Goal: Task Accomplishment & Management: Use online tool/utility

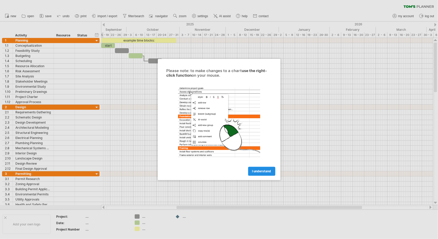
click at [264, 175] on link "I understand" at bounding box center [261, 171] width 27 height 9
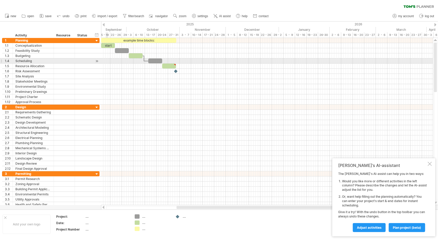
click at [107, 61] on div at bounding box center [267, 61] width 332 height 5
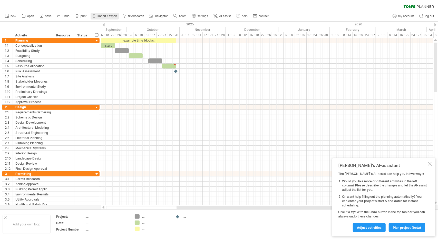
click at [108, 15] on span "import / export" at bounding box center [108, 16] width 20 height 4
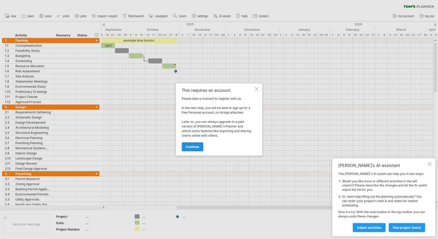
click at [197, 146] on span "continue" at bounding box center [192, 147] width 13 height 4
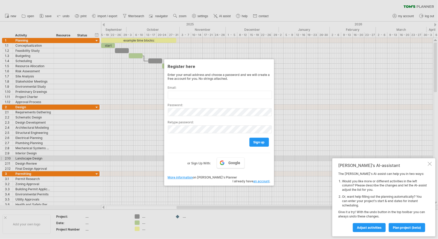
click at [264, 157] on div "Google or Sign Up With:" at bounding box center [219, 159] width 103 height 13
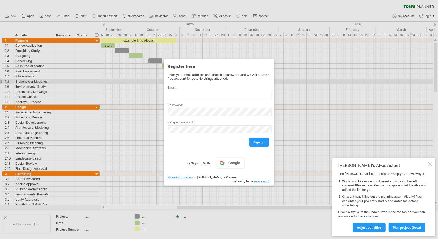
click at [290, 80] on div at bounding box center [219, 119] width 438 height 239
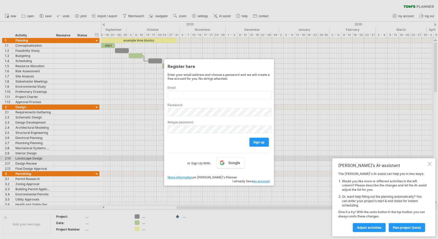
click at [201, 160] on label "or Sign Up With:" at bounding box center [198, 162] width 23 height 9
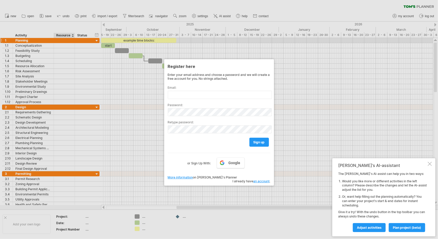
click at [98, 56] on div at bounding box center [219, 119] width 438 height 239
click at [264, 179] on link "an account" at bounding box center [262, 181] width 16 height 4
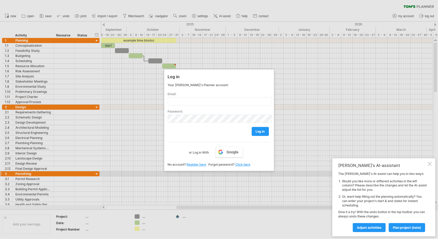
click at [429, 166] on div "[PERSON_NAME]'s AI-assistant The [PERSON_NAME]'s AI-assist can help you in two …" at bounding box center [383, 197] width 103 height 78
click at [428, 160] on div "[PERSON_NAME]'s AI-assistant The [PERSON_NAME]'s AI-assist can help you in two …" at bounding box center [383, 197] width 103 height 78
click at [431, 165] on div at bounding box center [430, 164] width 4 height 4
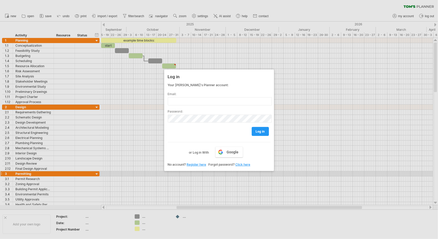
click at [287, 97] on div at bounding box center [219, 119] width 438 height 239
click at [198, 21] on div at bounding box center [219, 119] width 438 height 239
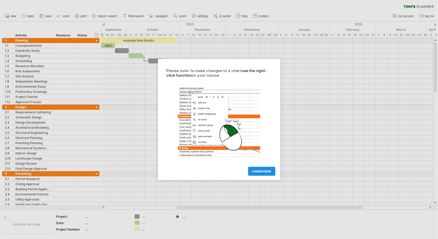
click at [265, 168] on link "I understand" at bounding box center [261, 171] width 27 height 9
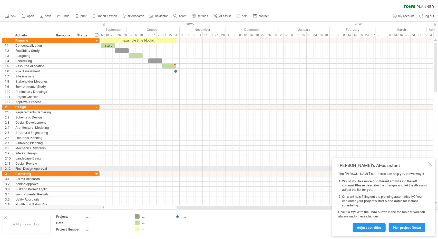
click at [431, 167] on div "[PERSON_NAME]'s AI-assistant The [PERSON_NAME]'s AI-assist can help you in two …" at bounding box center [383, 197] width 103 height 78
click at [431, 166] on div "[PERSON_NAME]'s AI-assistant The [PERSON_NAME]'s AI-assist can help you in two …" at bounding box center [383, 197] width 103 height 78
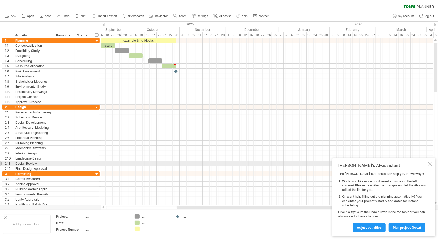
click at [430, 162] on div at bounding box center [430, 164] width 4 height 4
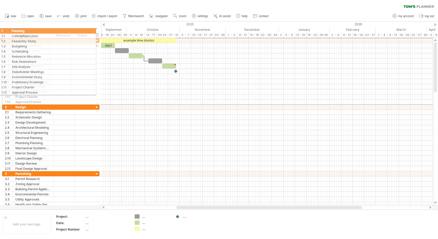
drag, startPoint x: 6, startPoint y: 40, endPoint x: 15, endPoint y: 43, distance: 9.6
click at [15, 43] on div "**********" at bounding box center [51, 71] width 98 height 67
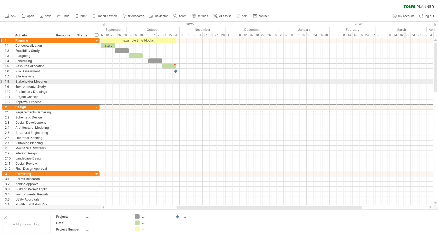
drag, startPoint x: 433, startPoint y: 53, endPoint x: 402, endPoint y: 81, distance: 42.3
click at [402, 81] on div "Trying to reach plan.tomsplanner.com Connected again... 0% clear filter new 1" at bounding box center [219, 119] width 438 height 239
